Goal: Information Seeking & Learning: Learn about a topic

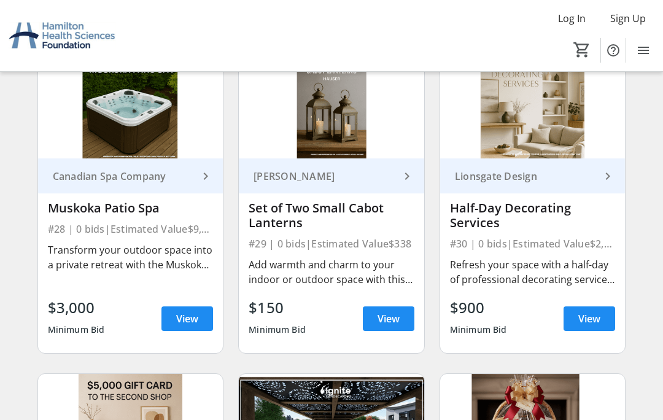
scroll to position [3002, 0]
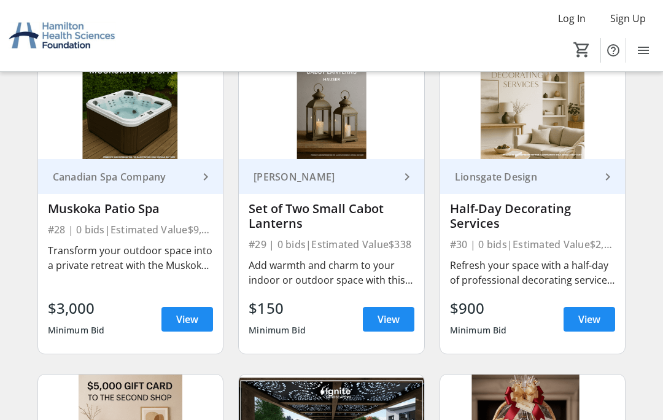
click at [596, 318] on span "View" at bounding box center [589, 319] width 22 height 15
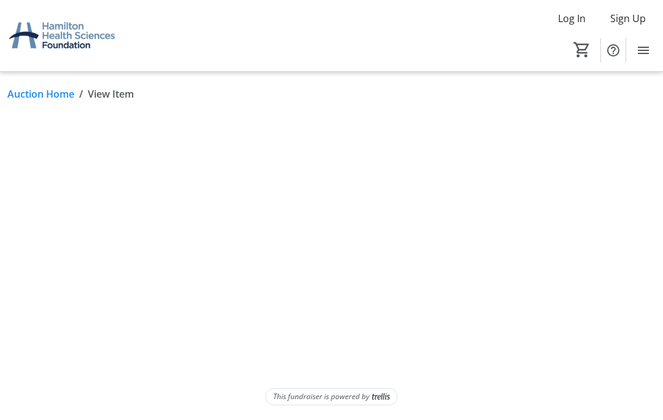
scroll to position [53, 0]
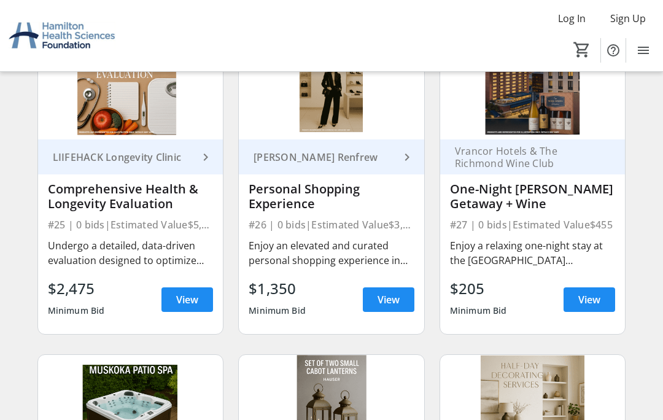
click at [205, 290] on span at bounding box center [187, 299] width 52 height 29
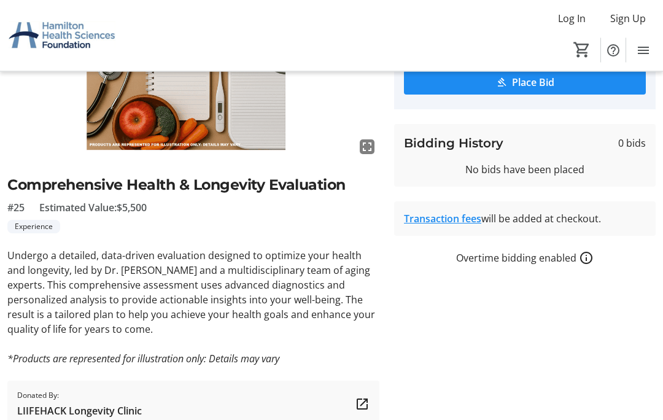
scroll to position [167, 0]
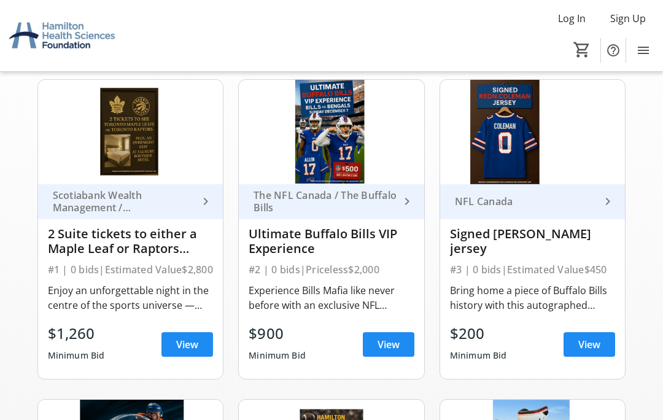
scroll to position [2701, 0]
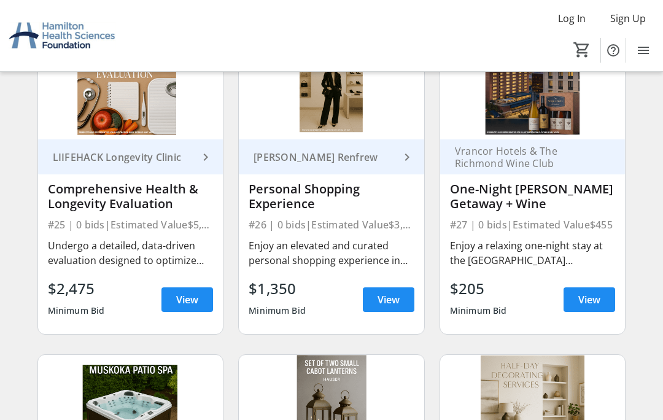
click at [399, 298] on span "View" at bounding box center [389, 299] width 22 height 15
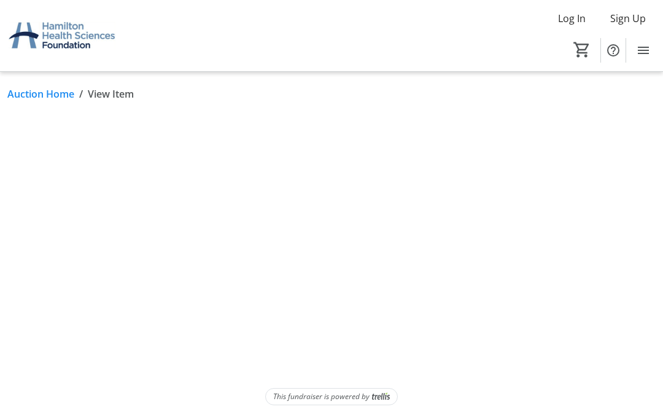
scroll to position [53, 0]
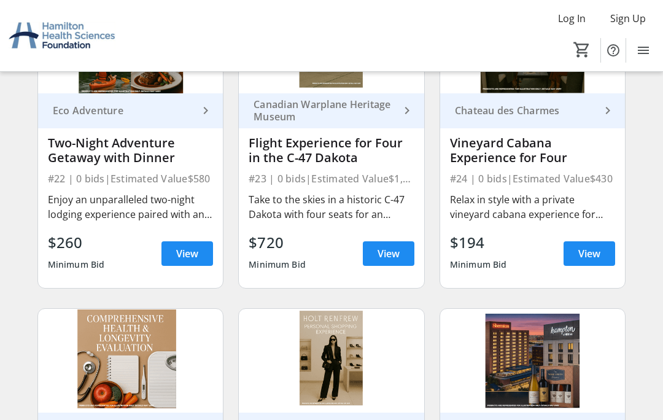
scroll to position [2429, 0]
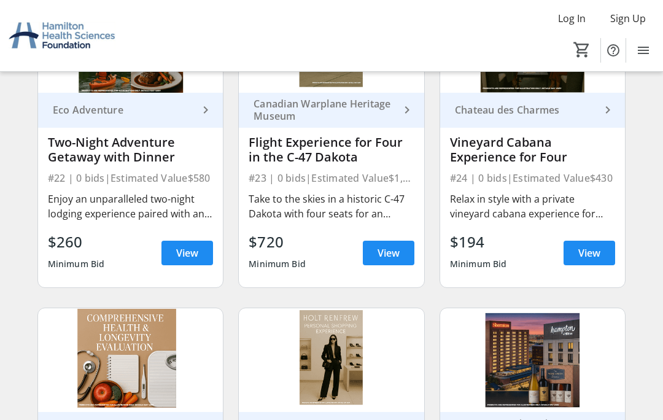
click at [395, 250] on span "View" at bounding box center [389, 253] width 22 height 15
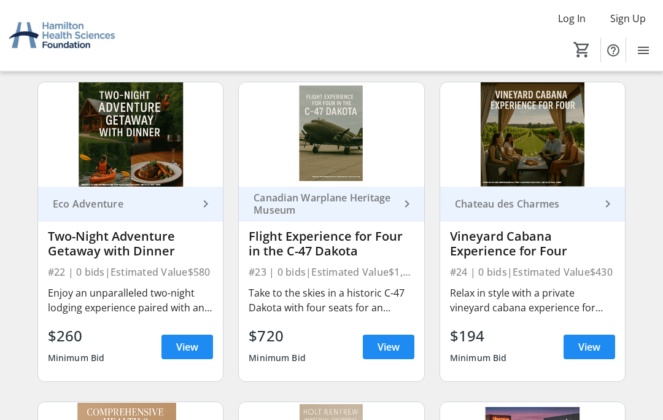
scroll to position [2329, 0]
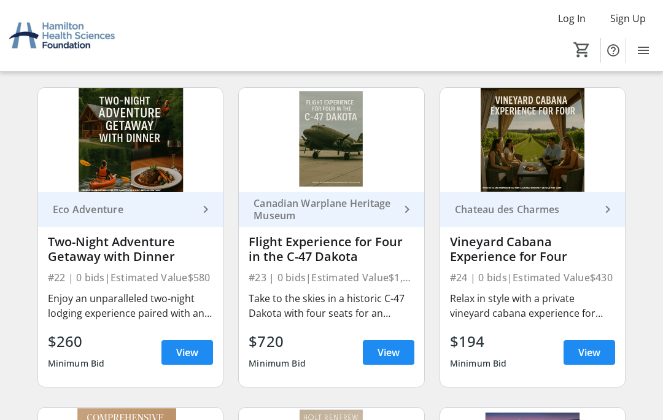
click at [198, 352] on span "View" at bounding box center [187, 352] width 22 height 15
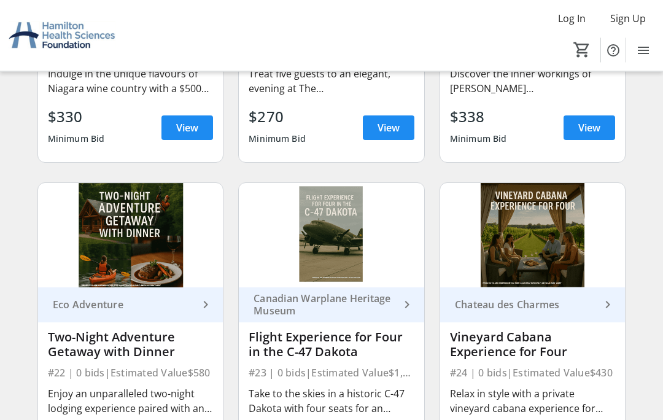
scroll to position [2234, 0]
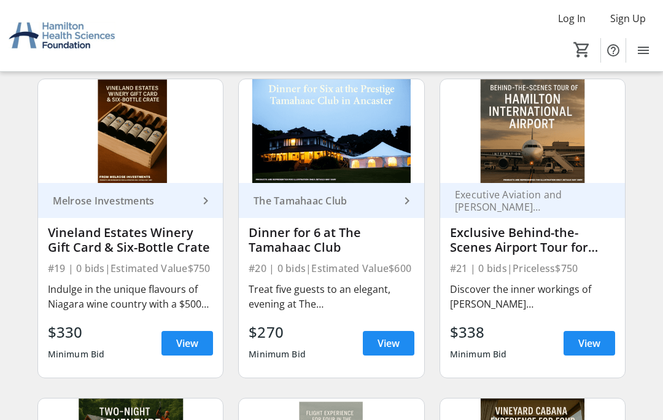
click at [390, 338] on span "View" at bounding box center [389, 343] width 22 height 15
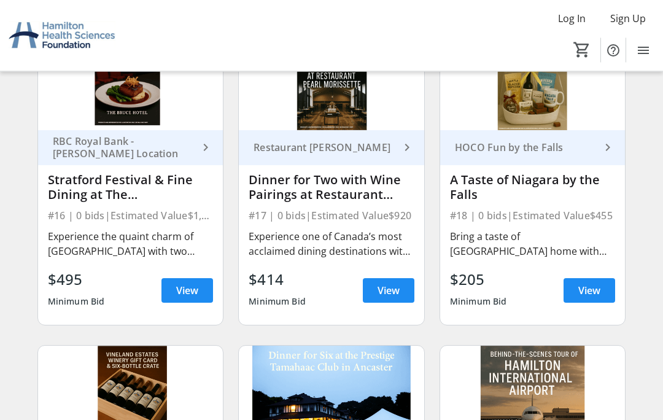
scroll to position [1743, 0]
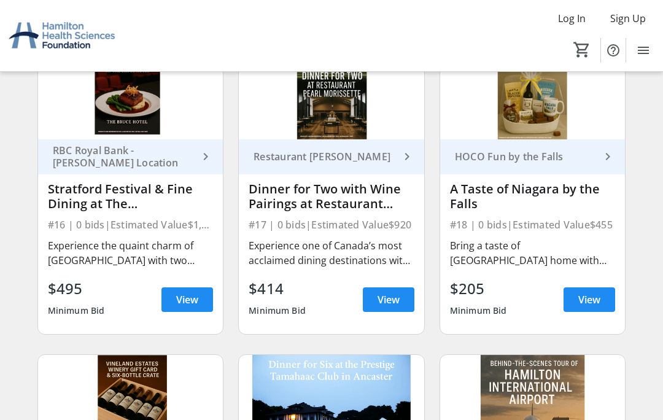
click at [593, 298] on span "View" at bounding box center [589, 299] width 22 height 15
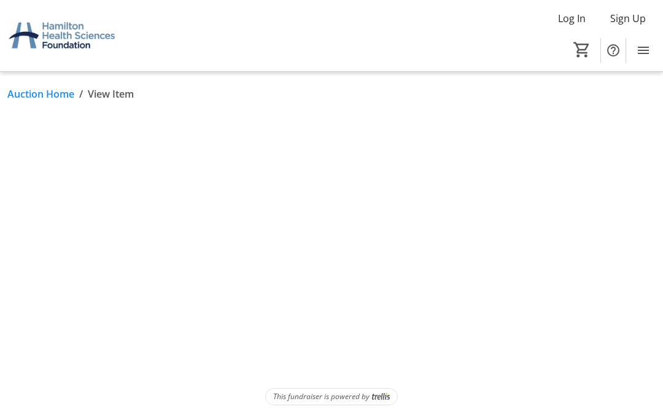
scroll to position [53, 0]
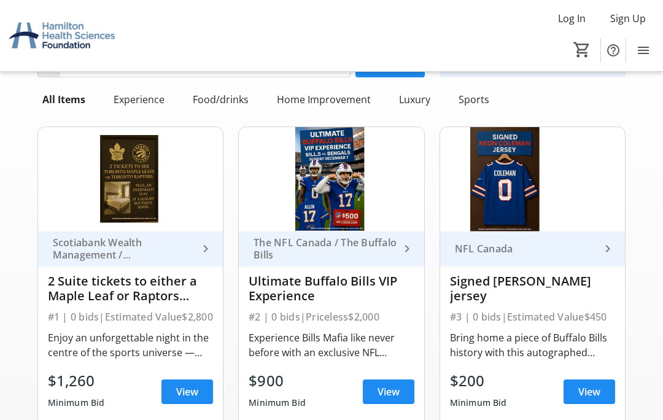
scroll to position [1743, 0]
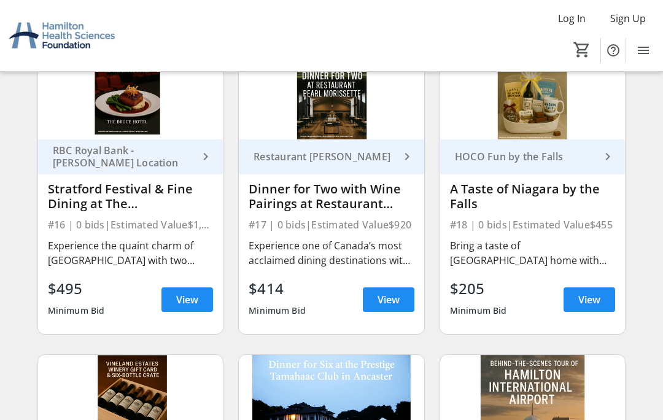
click at [198, 299] on span "View" at bounding box center [187, 299] width 22 height 15
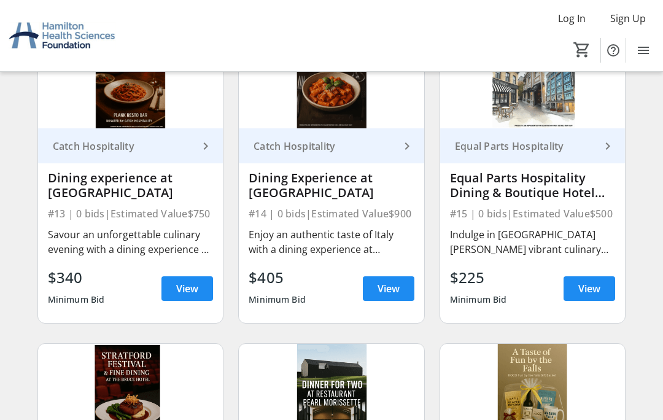
scroll to position [1435, 0]
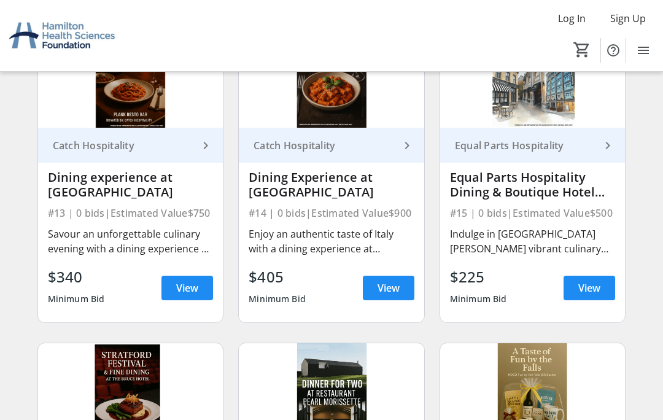
click at [182, 287] on span "View" at bounding box center [187, 288] width 22 height 15
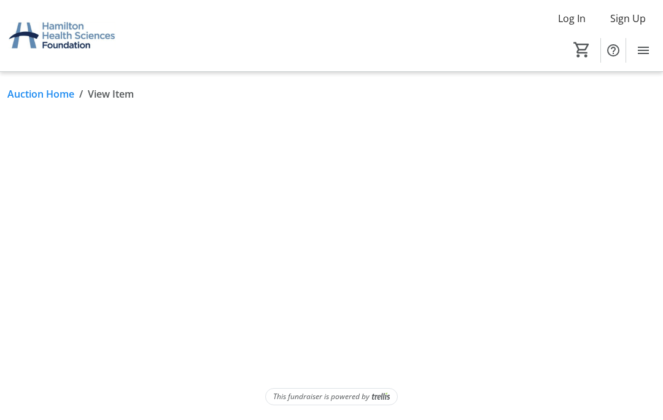
scroll to position [53, 0]
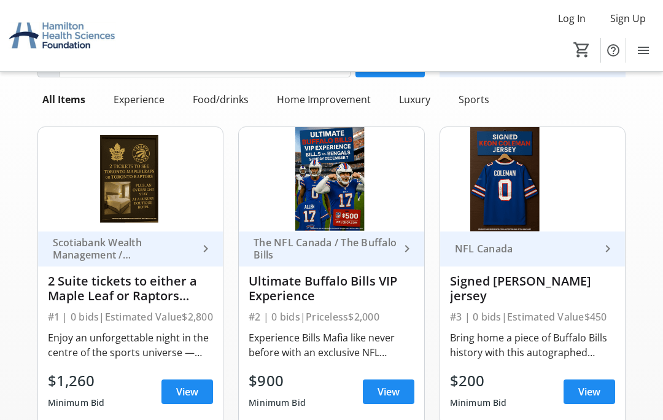
scroll to position [1435, 0]
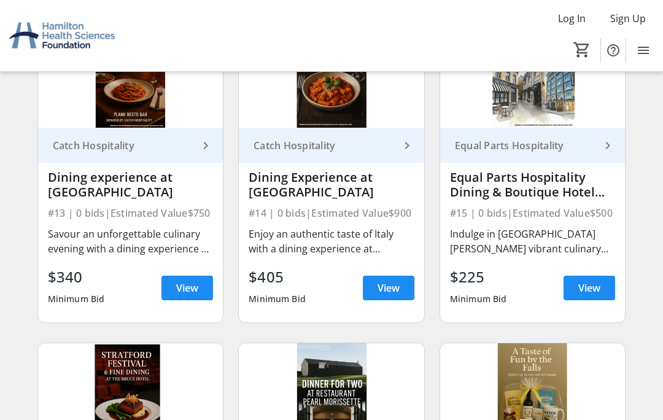
click at [396, 287] on span "View" at bounding box center [389, 288] width 22 height 15
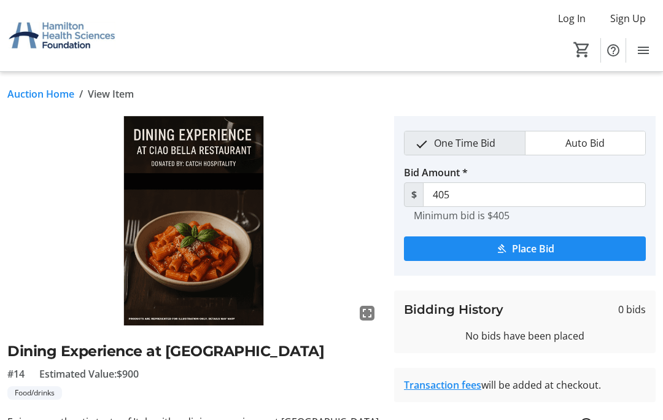
scroll to position [1435, 0]
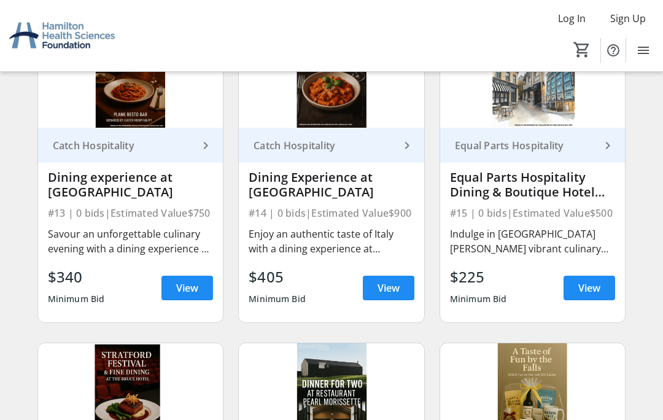
click at [594, 281] on span "View" at bounding box center [589, 288] width 22 height 15
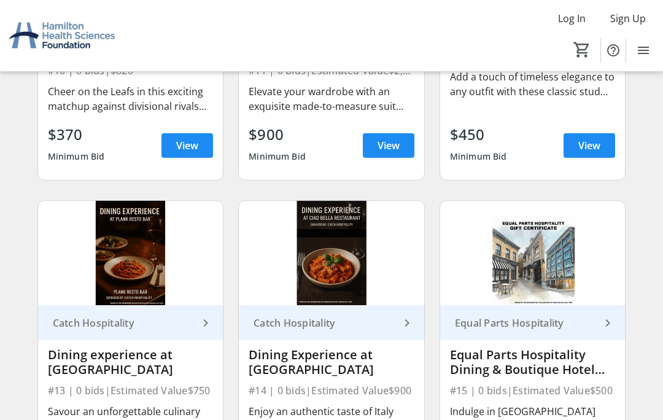
scroll to position [1225, 0]
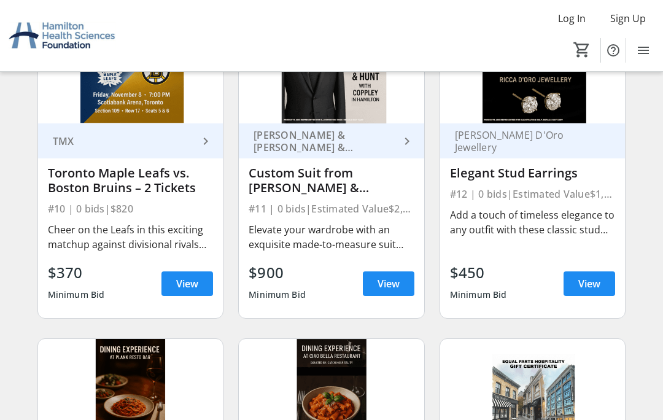
click at [391, 281] on span "View" at bounding box center [389, 283] width 22 height 15
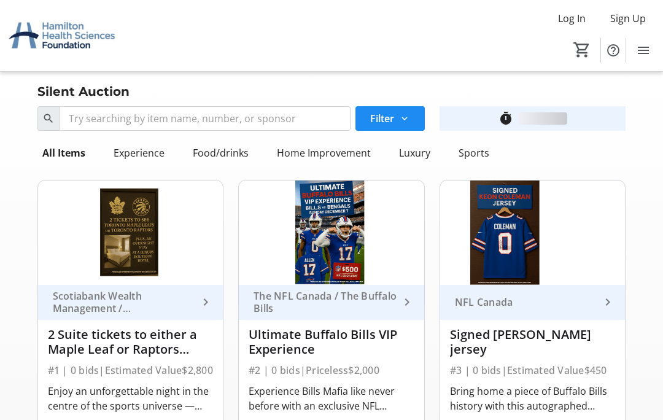
scroll to position [1120, 0]
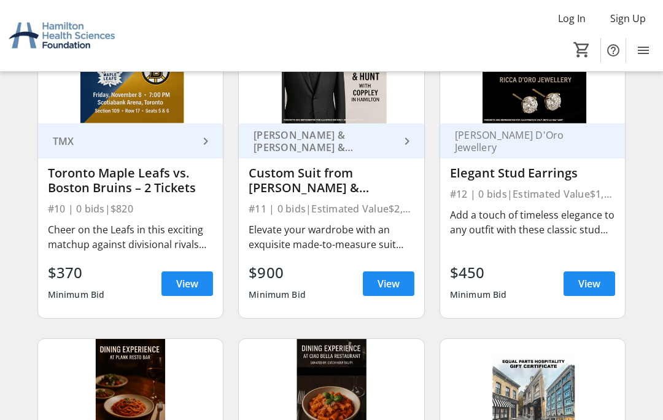
click at [598, 282] on span "View" at bounding box center [589, 283] width 22 height 15
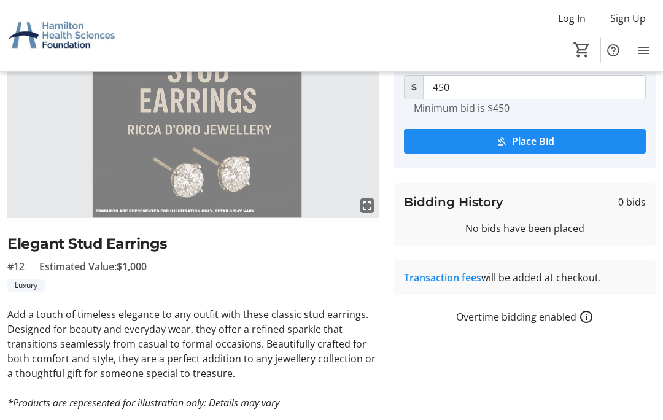
scroll to position [108, 0]
